Goal: Book appointment/travel/reservation

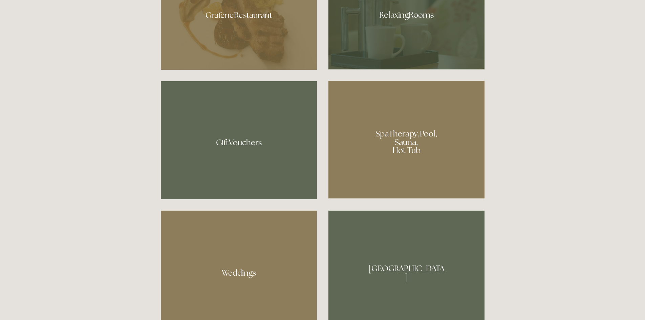
scroll to position [542, 0]
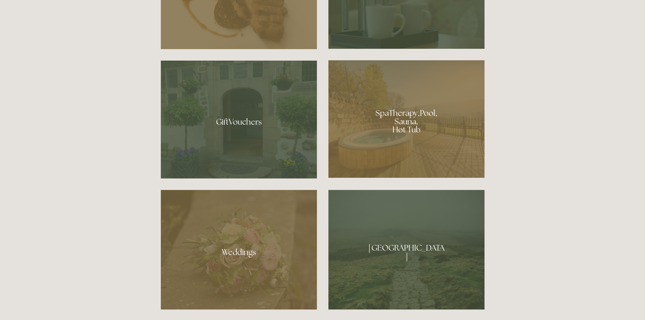
click at [405, 129] on div at bounding box center [407, 119] width 156 height 118
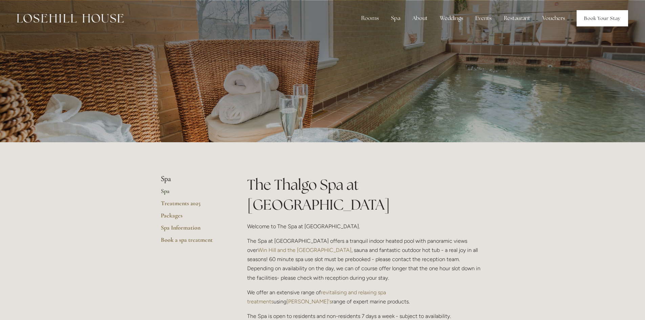
click at [613, 14] on link "Book Your Stay" at bounding box center [603, 18] width 52 height 16
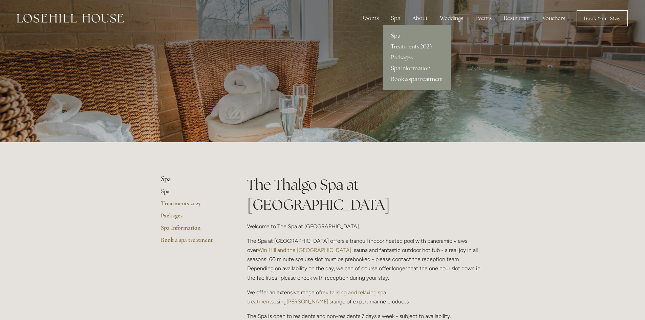
click at [405, 55] on link "Packages" at bounding box center [417, 57] width 68 height 11
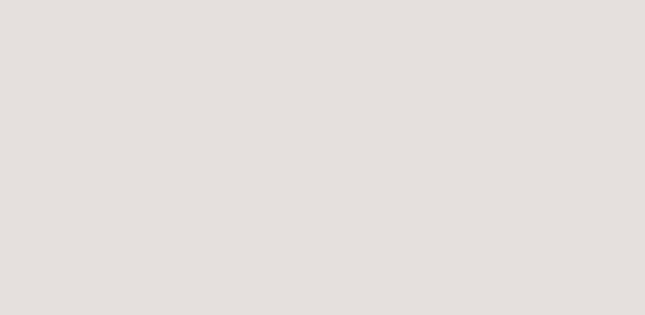
scroll to position [884, 0]
